Goal: Information Seeking & Learning: Find specific page/section

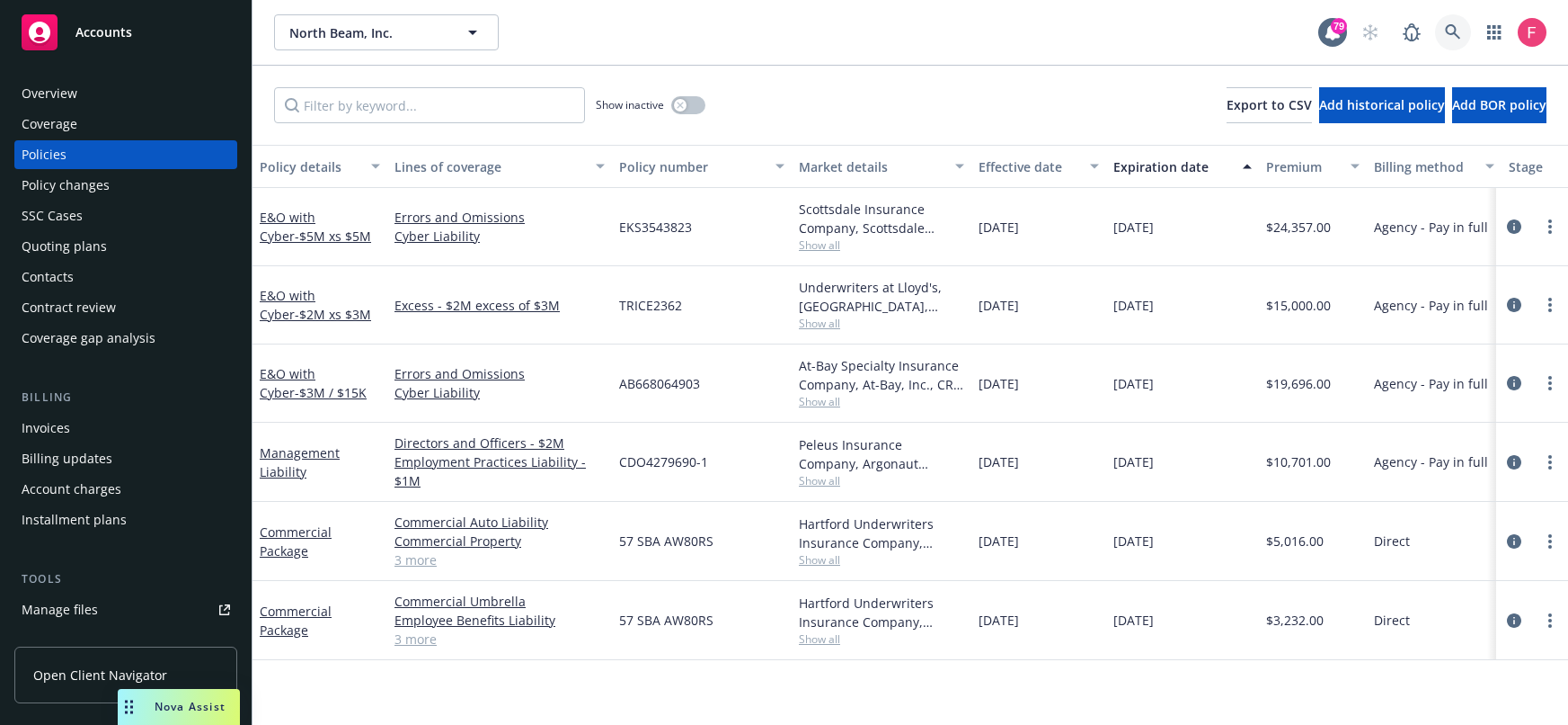
click at [1454, 40] on icon at bounding box center [1453, 33] width 16 height 16
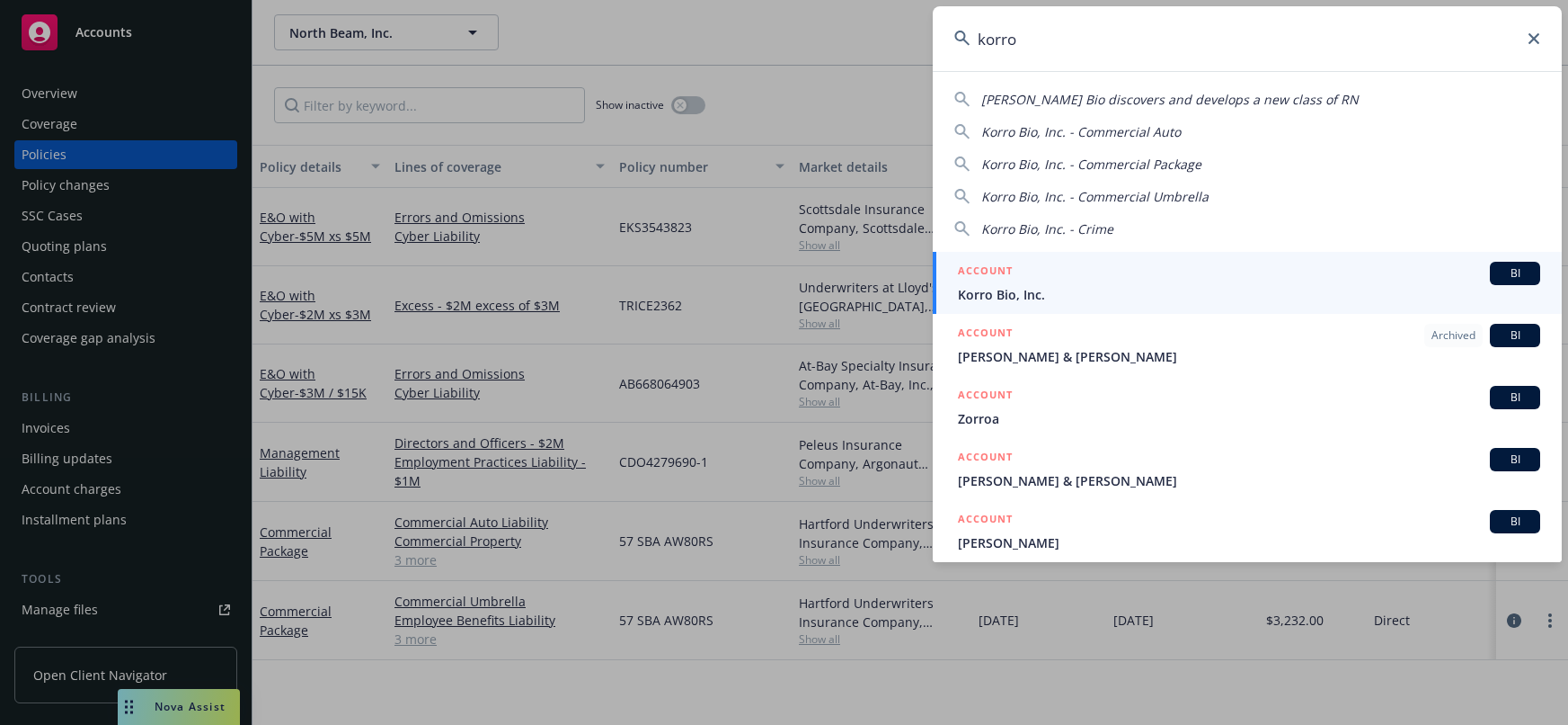
type input "korro"
click at [1029, 285] on span "Korro Bio, Inc." at bounding box center [1248, 294] width 582 height 19
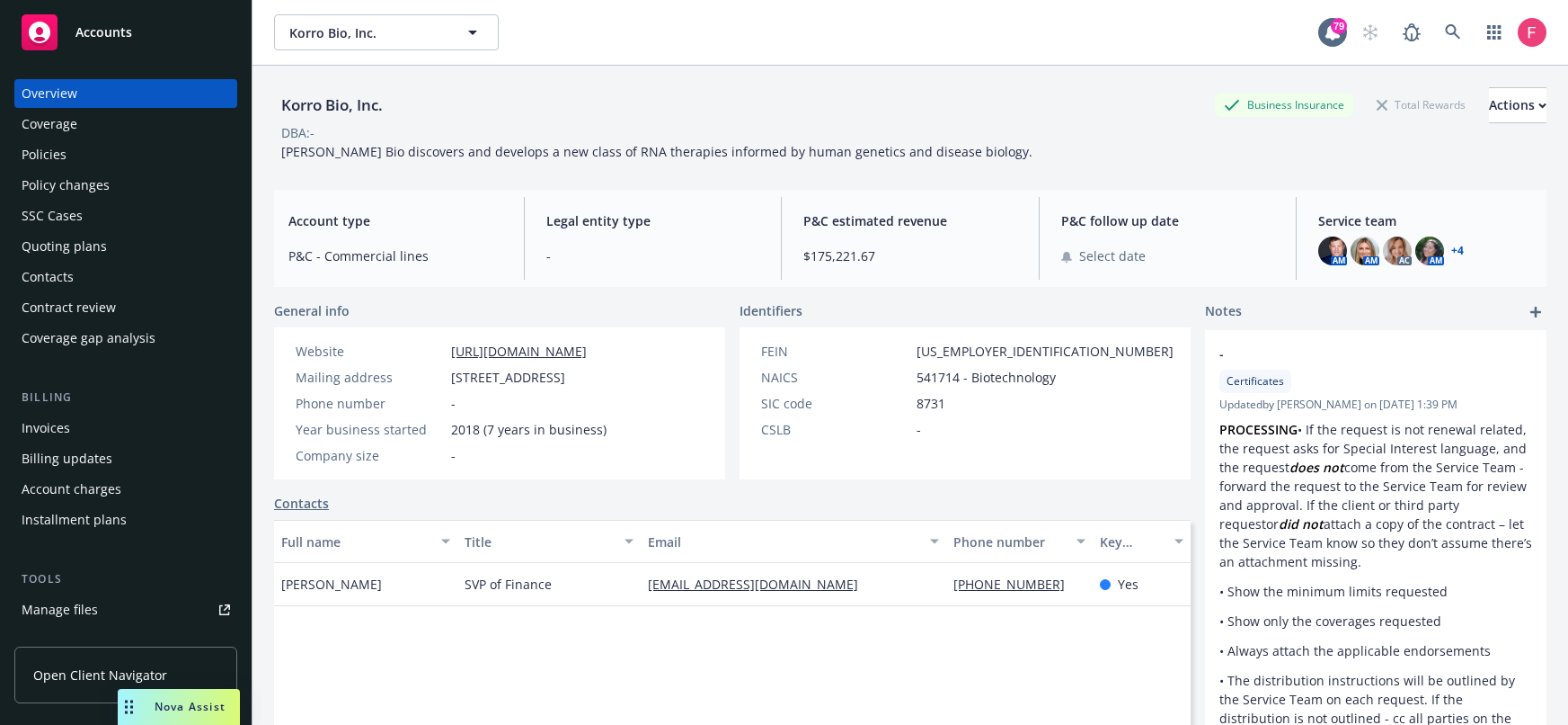
click at [105, 160] on div "Policies" at bounding box center [126, 154] width 209 height 29
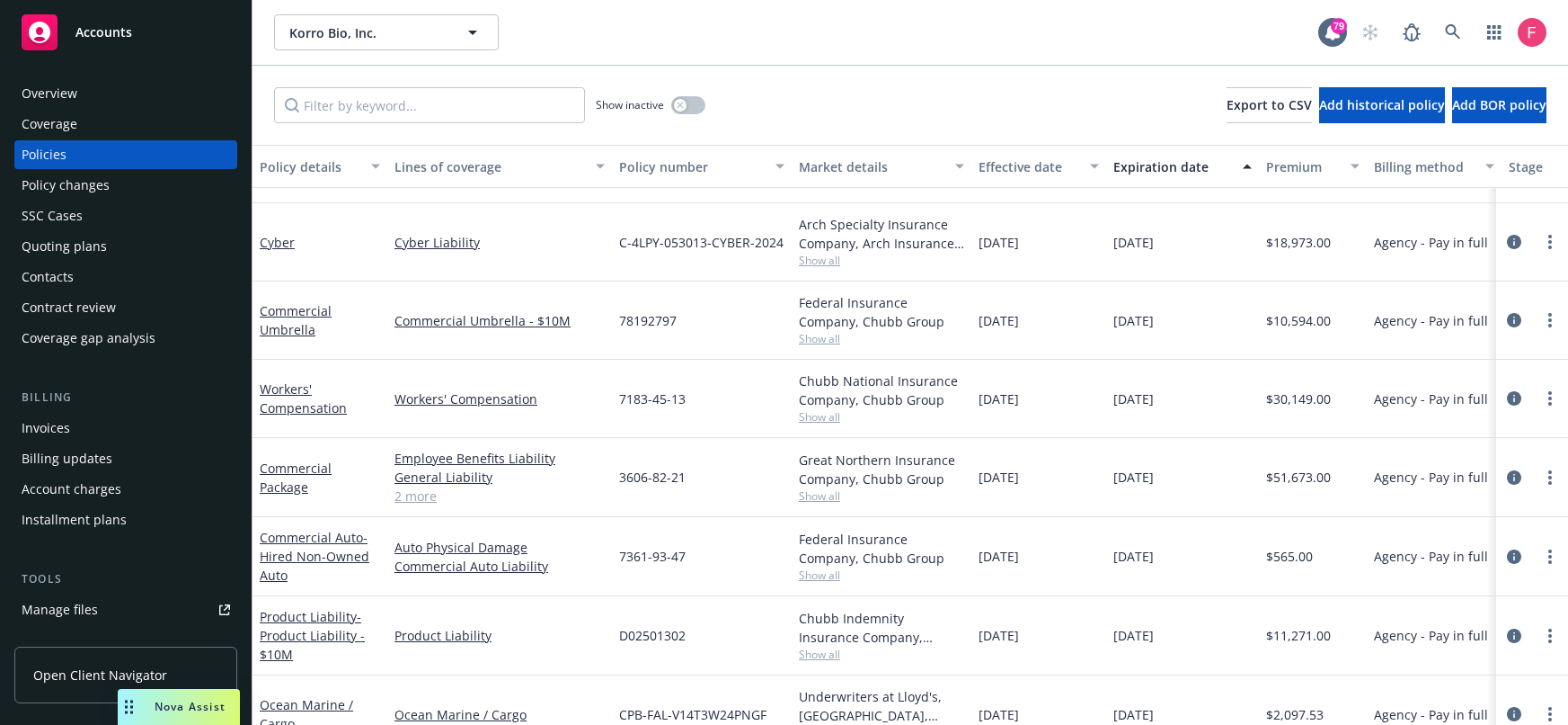
scroll to position [987, 0]
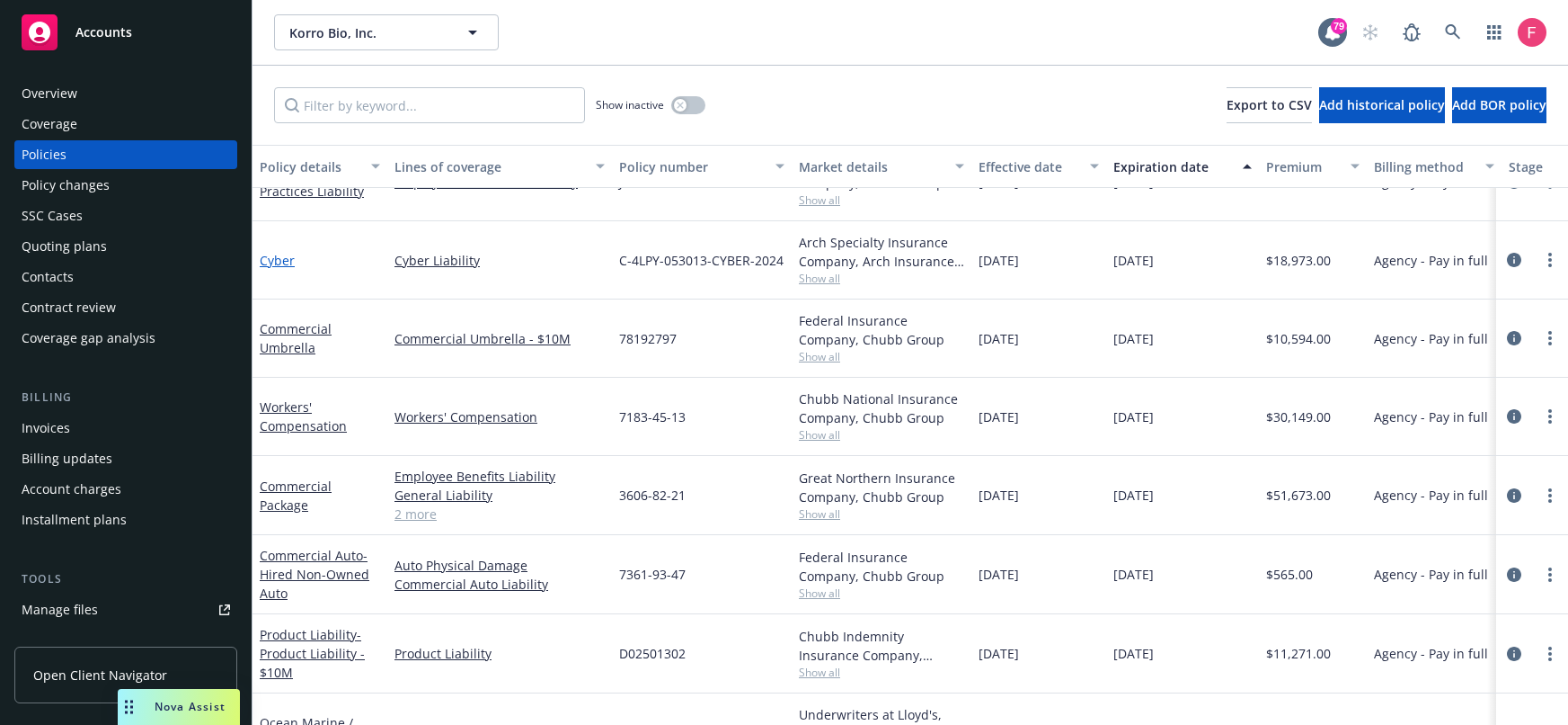
click at [293, 263] on link "Cyber" at bounding box center [277, 260] width 35 height 17
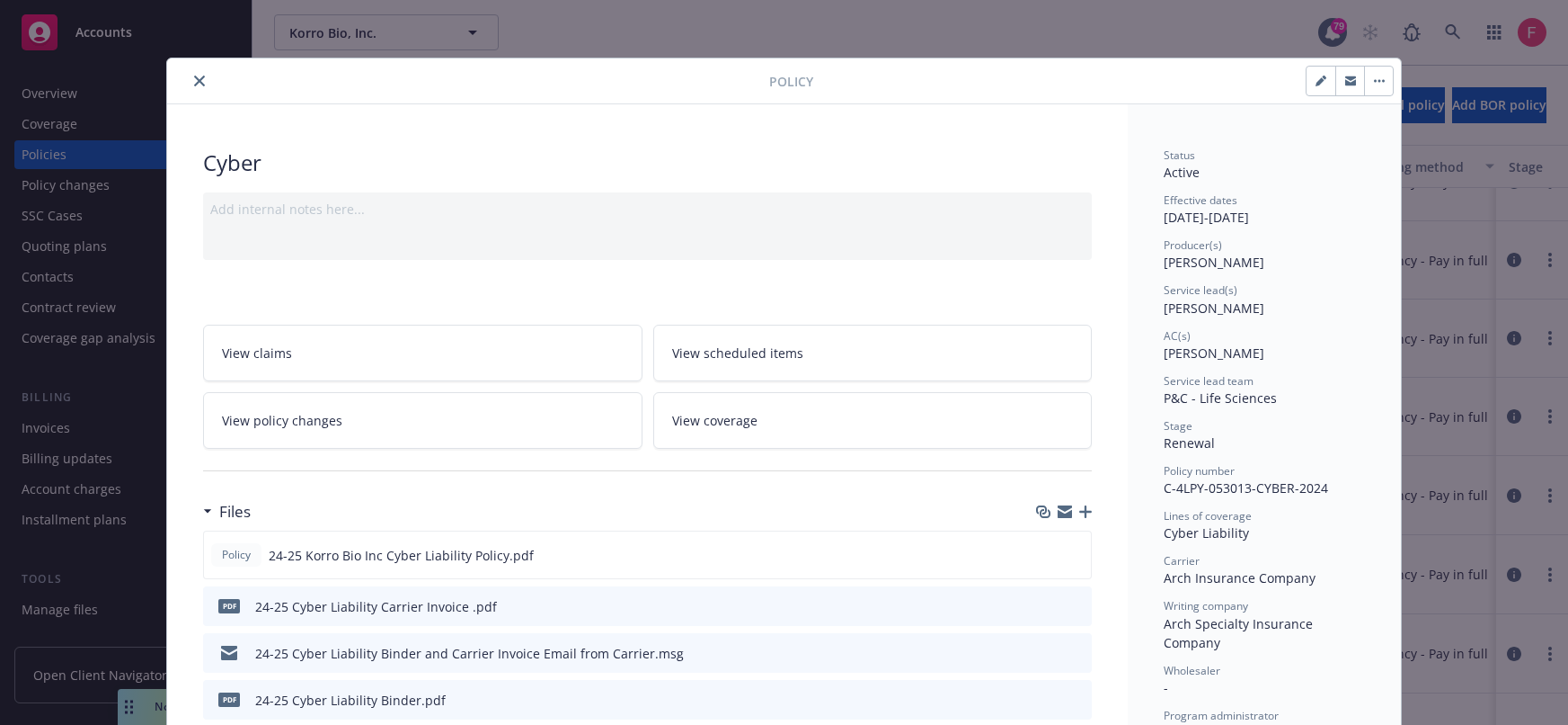
click at [189, 89] on button "close" at bounding box center [200, 81] width 22 height 22
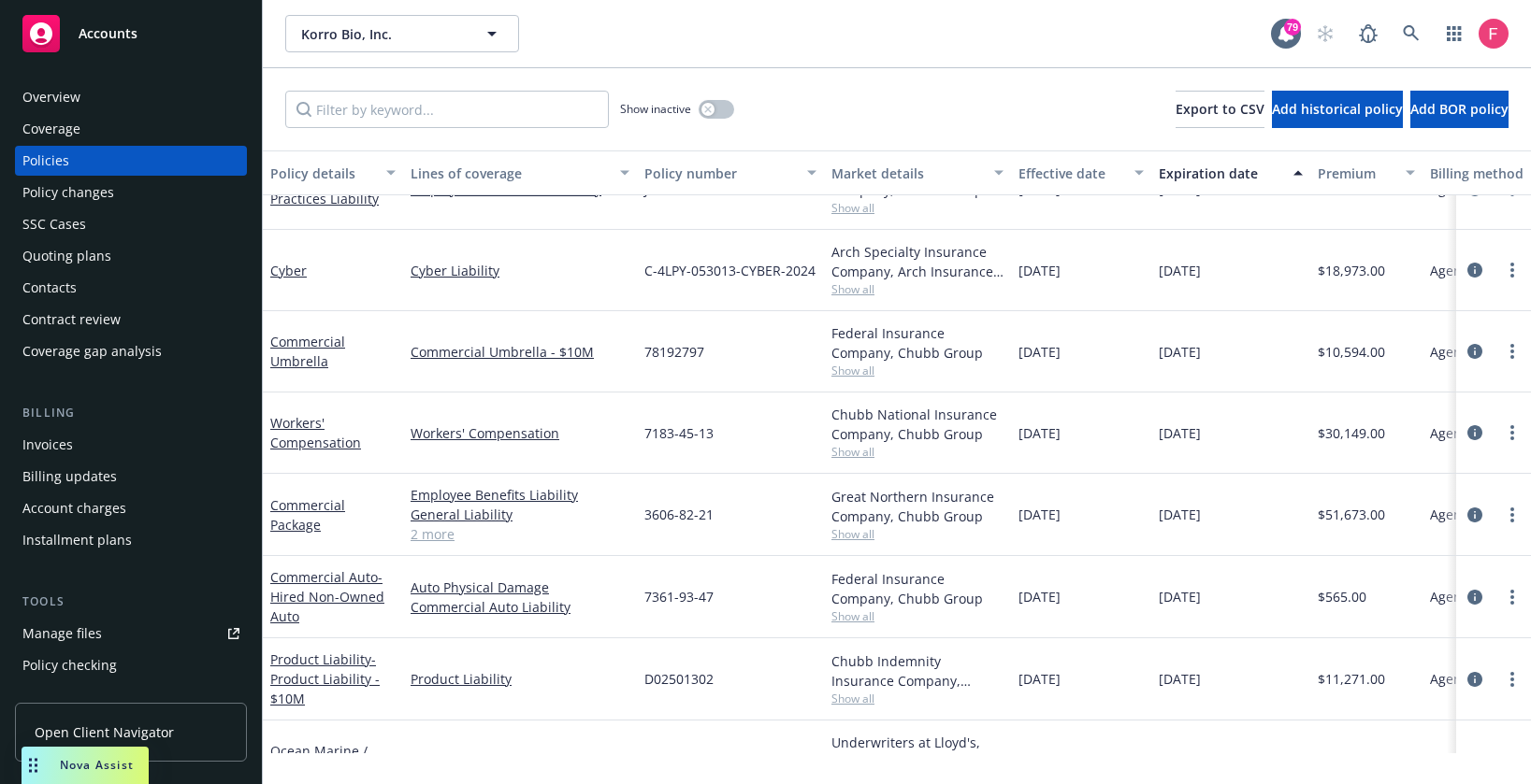
scroll to position [1026, 0]
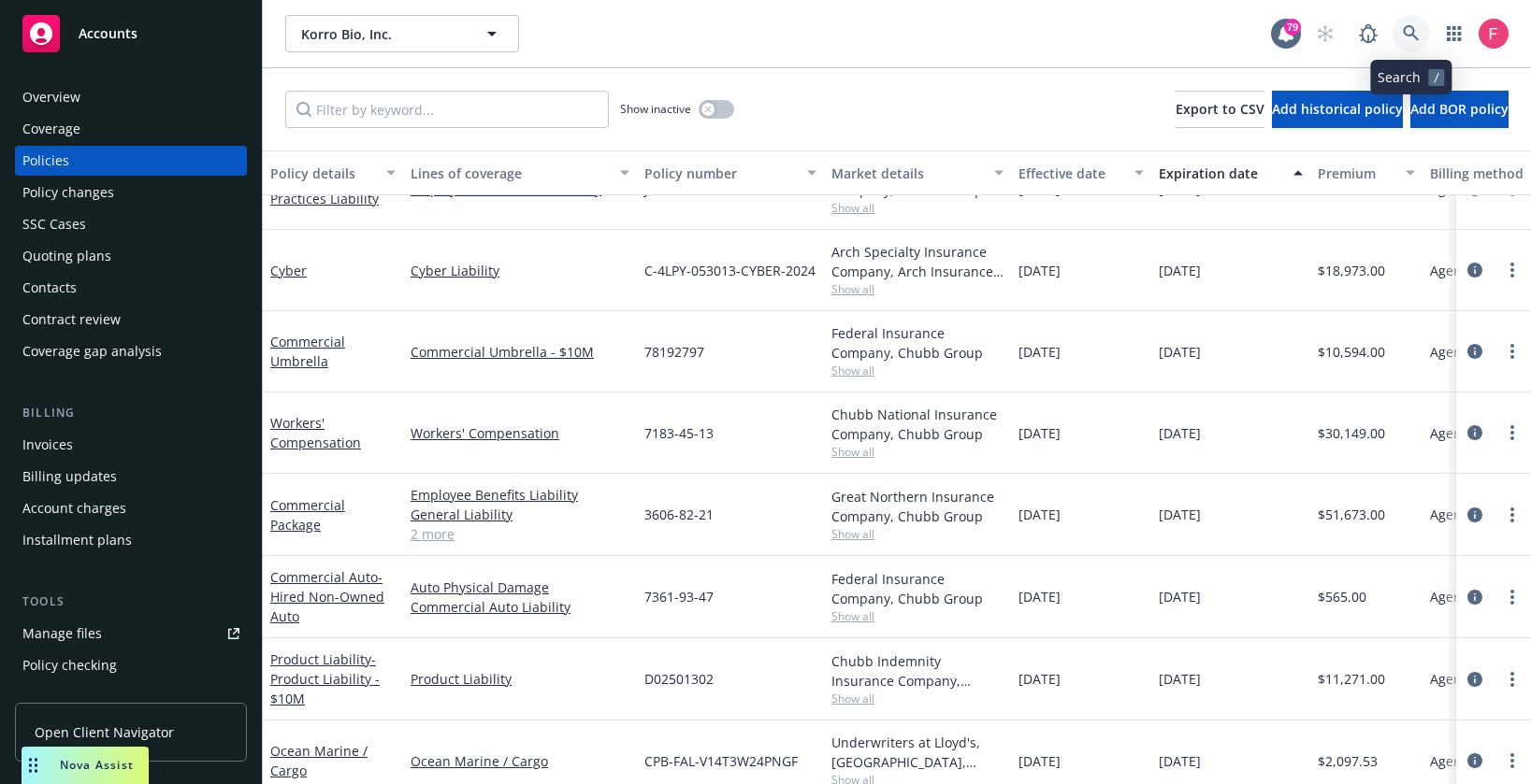
click at [1411, 36] on icon at bounding box center [1411, 33] width 16 height 16
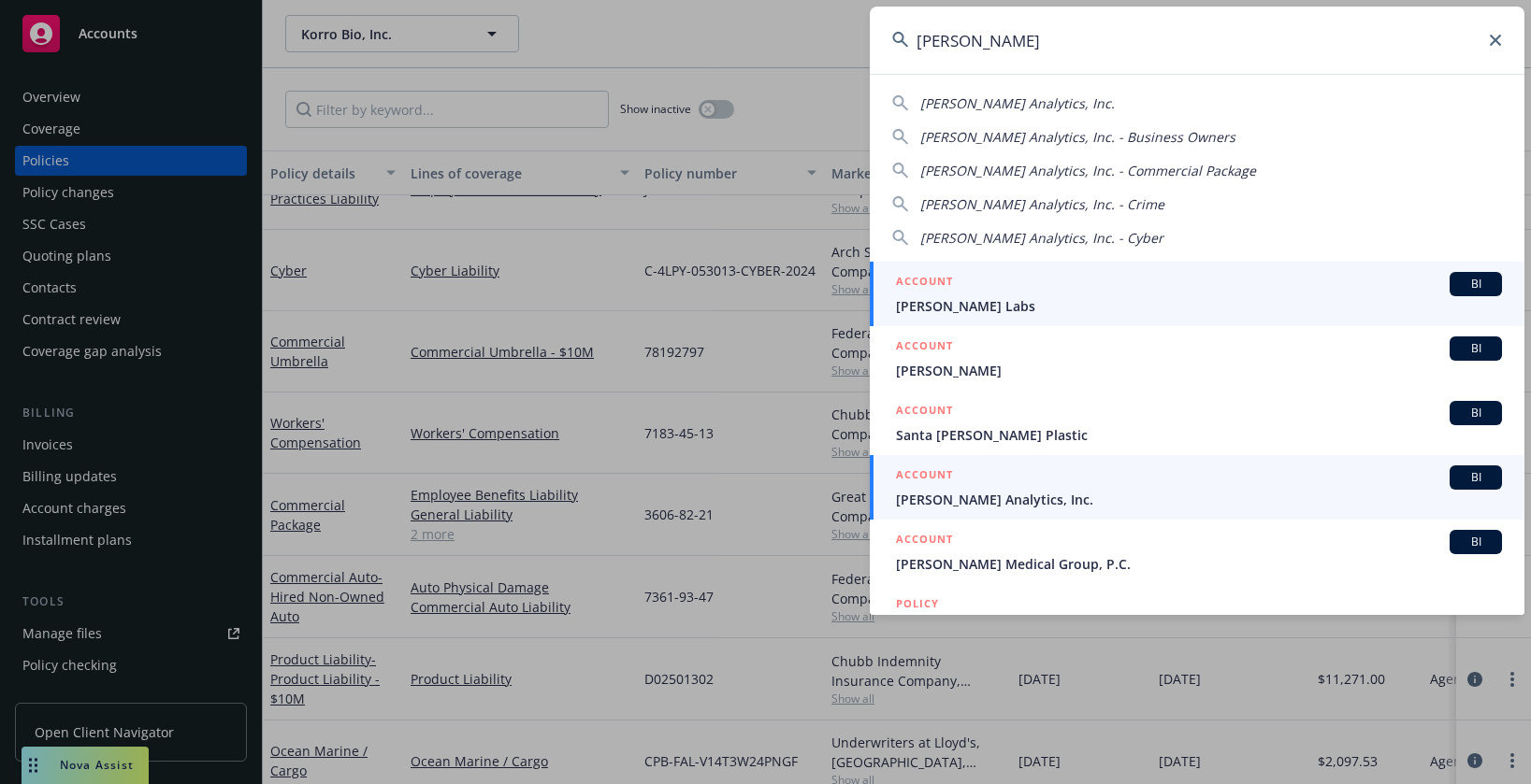
type input "[PERSON_NAME]"
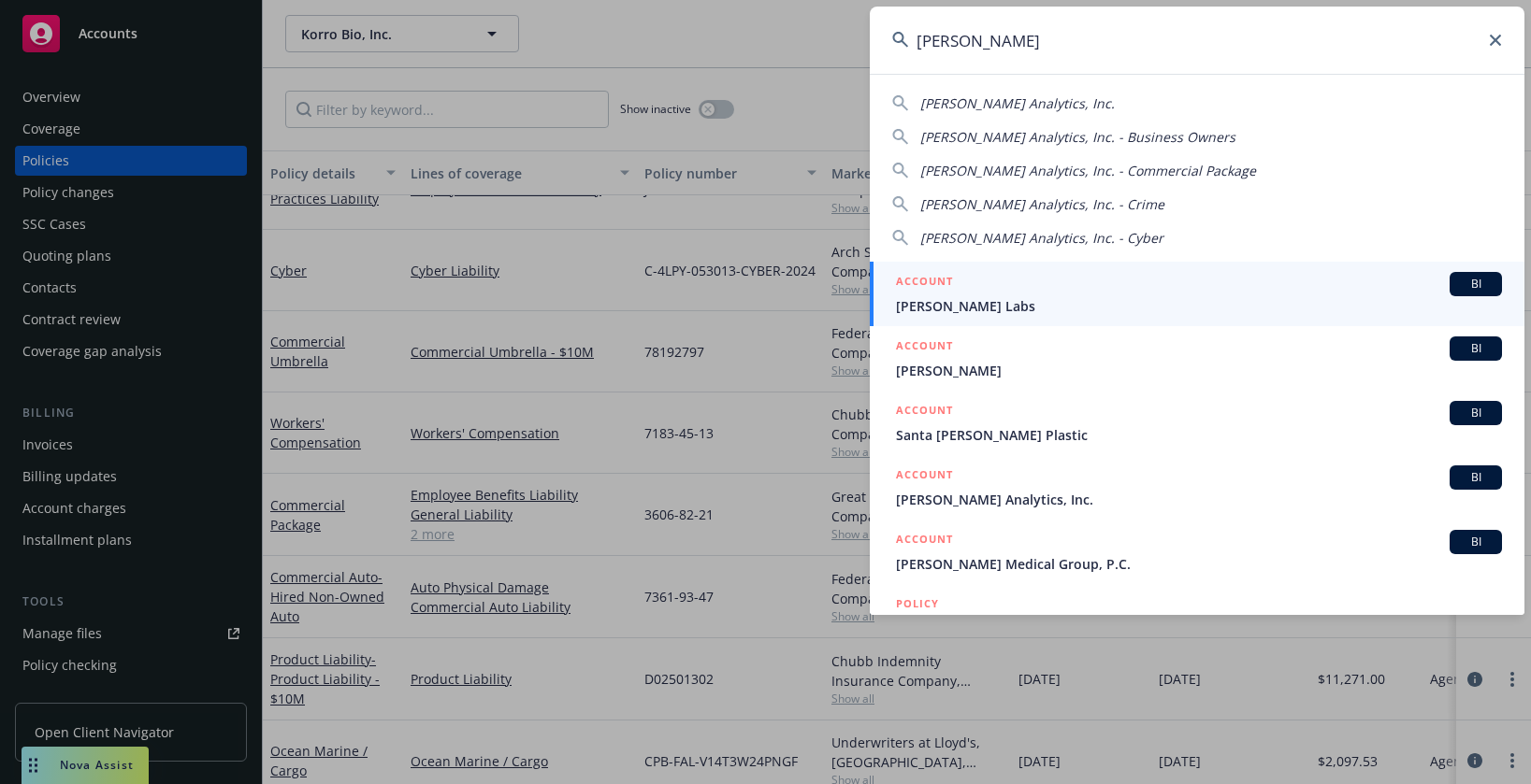
click at [966, 486] on div "ACCOUNT BI" at bounding box center [1198, 478] width 606 height 25
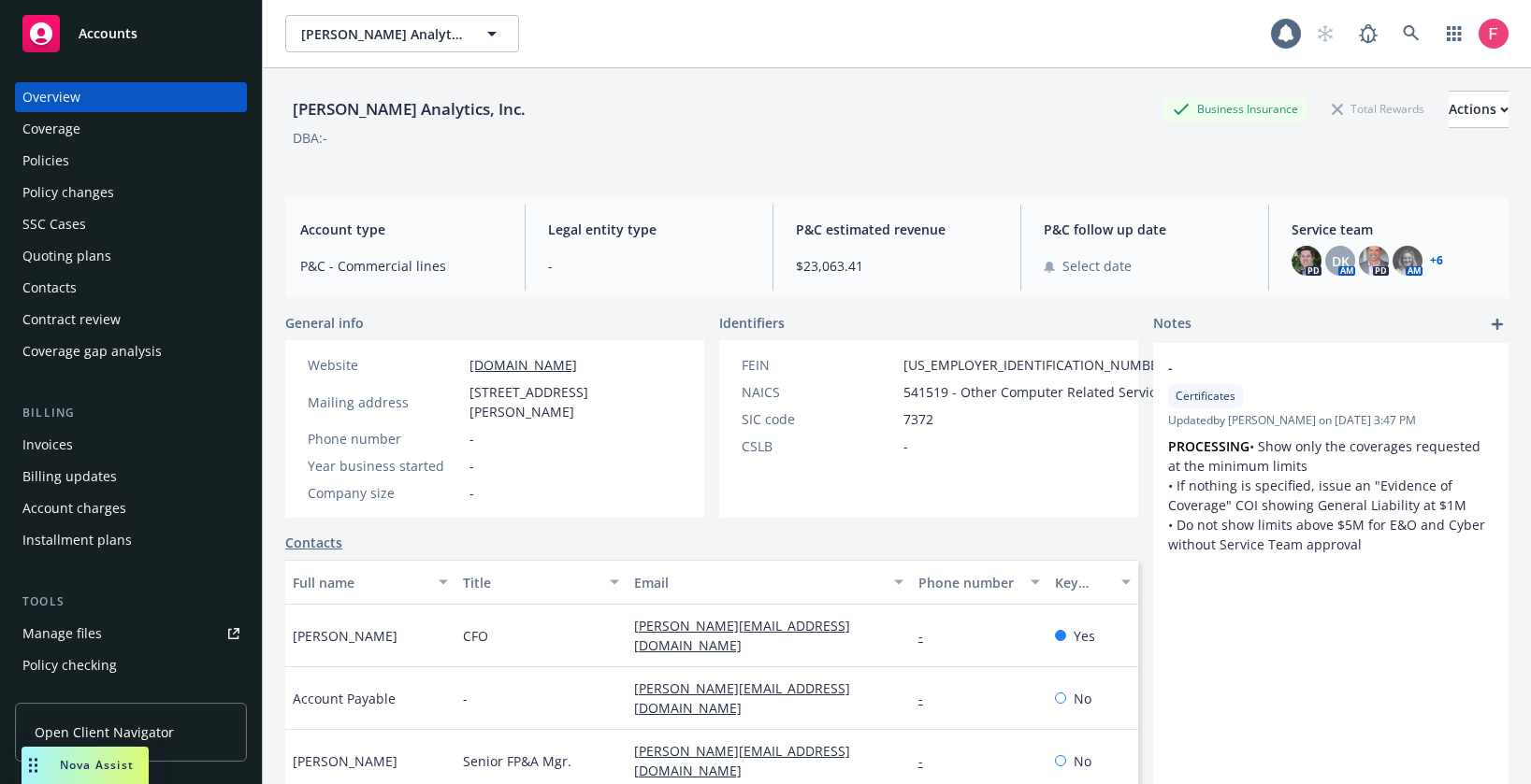
click at [54, 162] on div "Policies" at bounding box center [45, 161] width 46 height 30
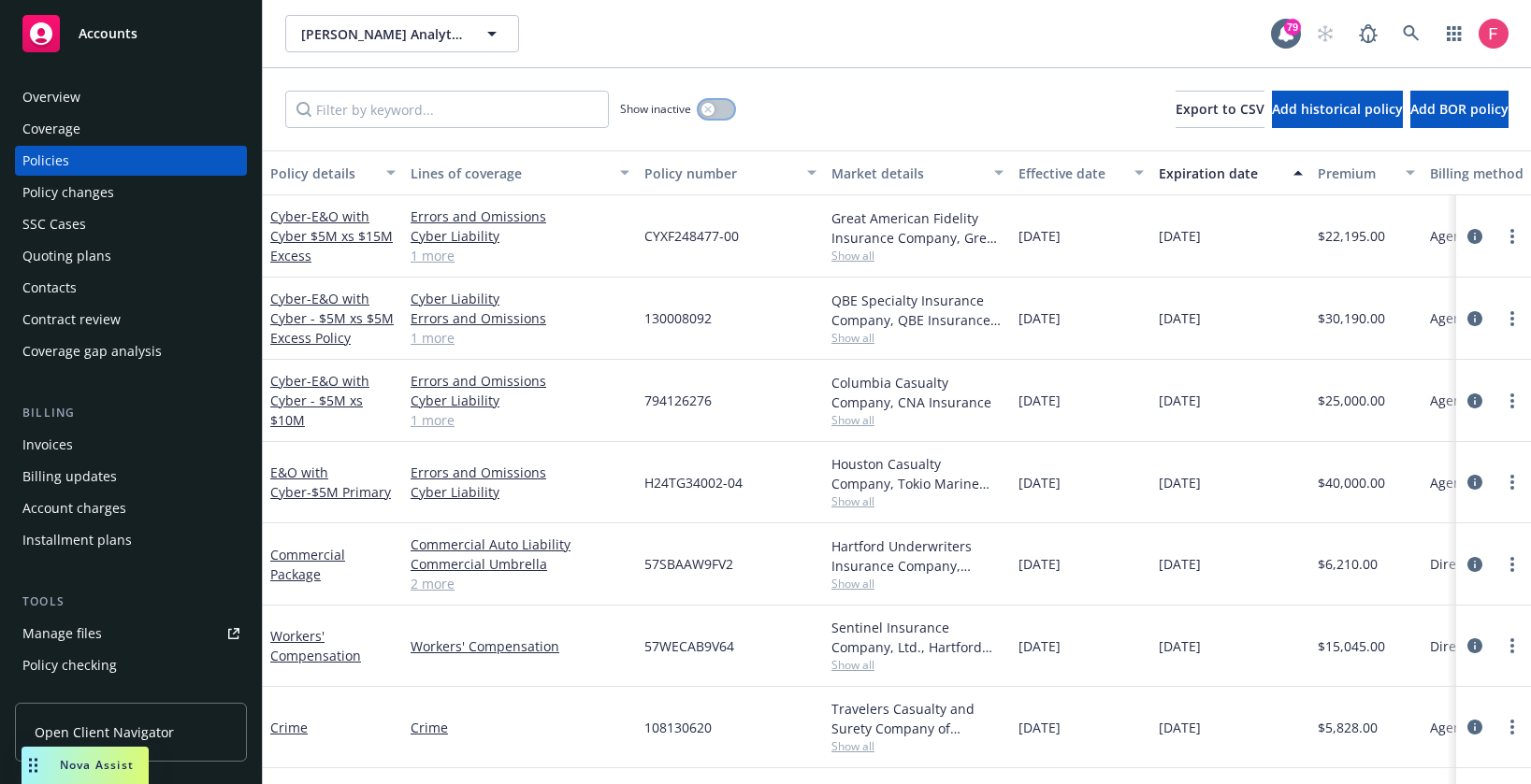
click at [722, 115] on button "button" at bounding box center [716, 110] width 36 height 19
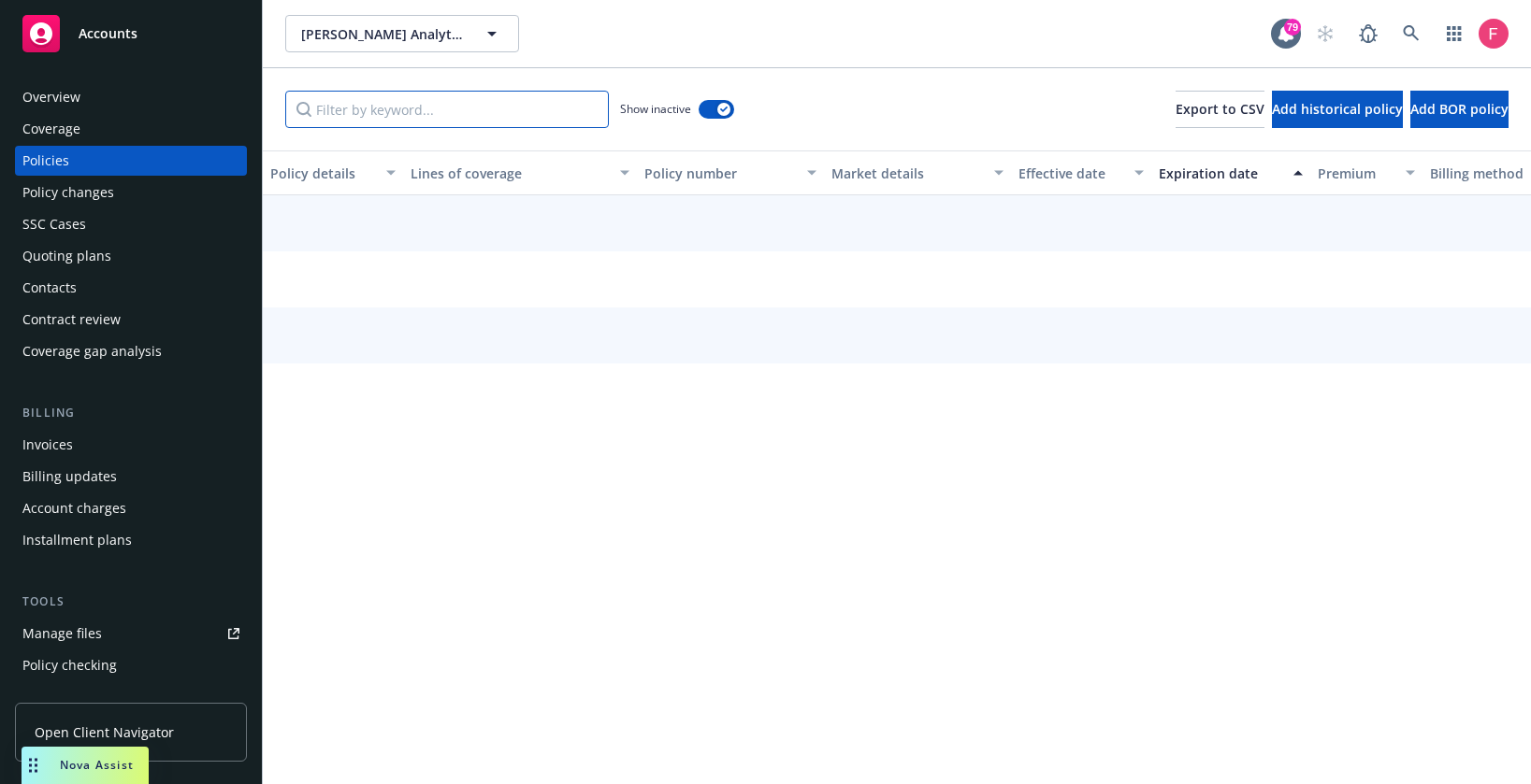
click at [465, 115] on input "Filter by keyword..." at bounding box center [447, 110] width 323 height 38
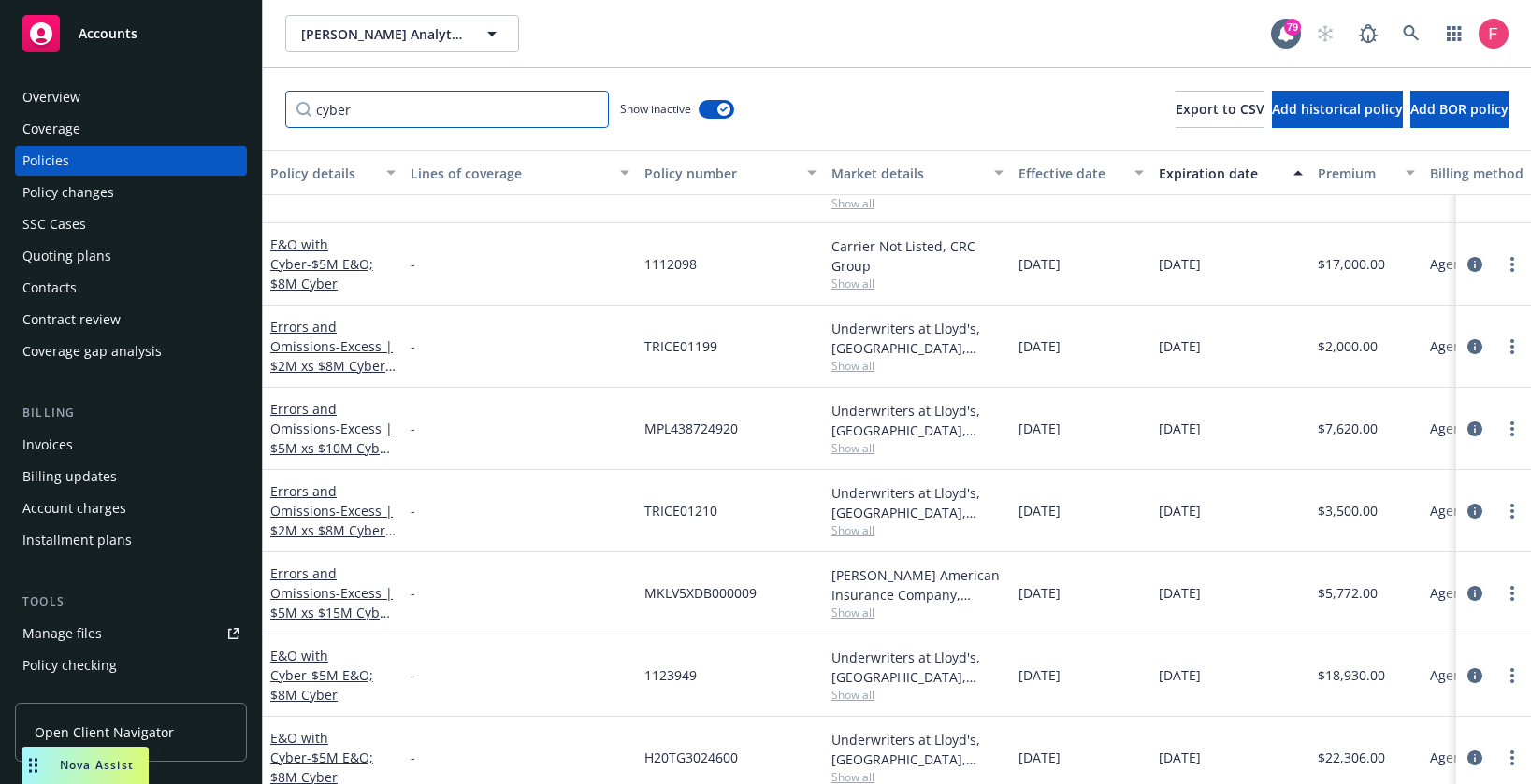
scroll to position [48, 0]
type input "cyber"
